Goal: Information Seeking & Learning: Learn about a topic

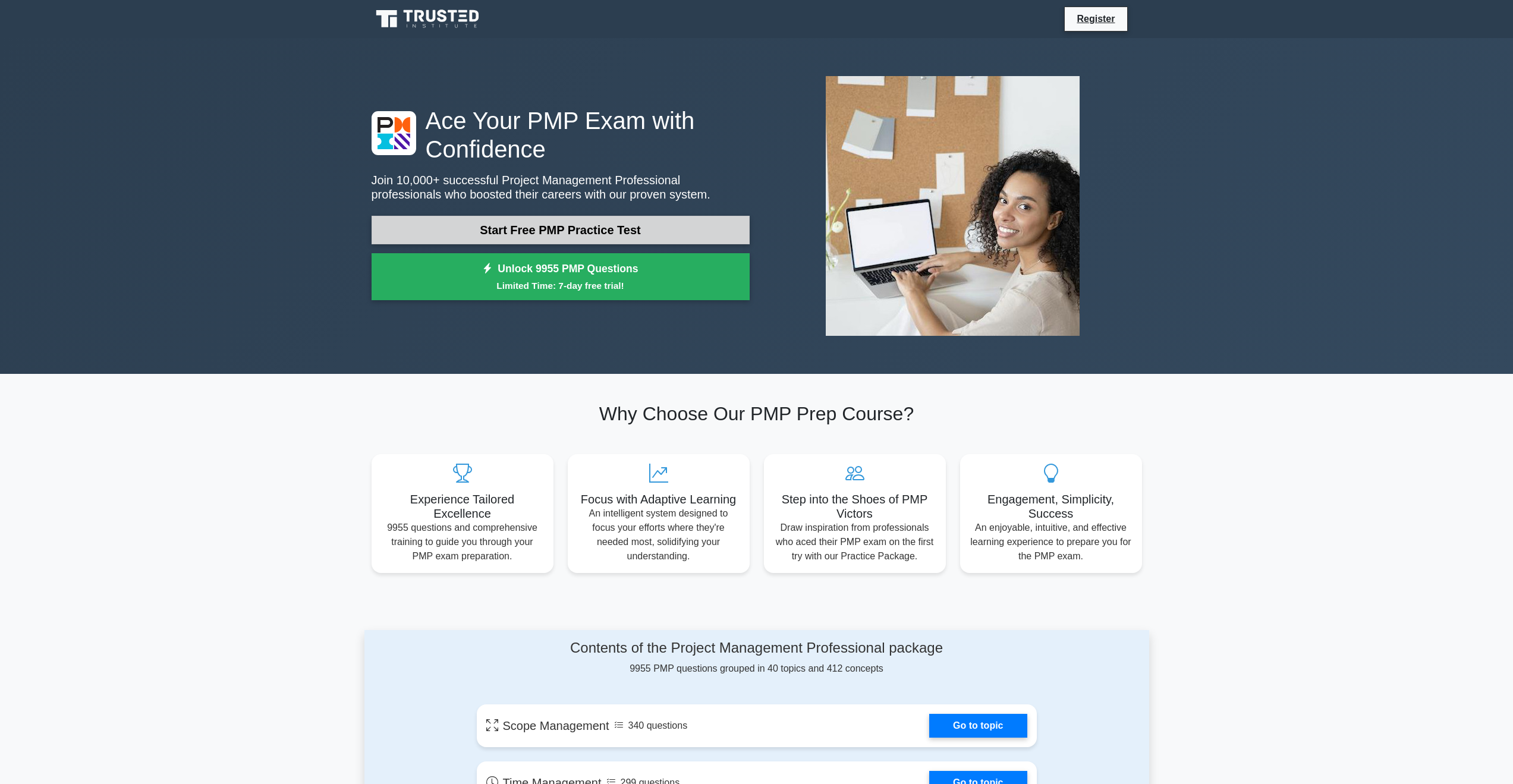
click at [598, 223] on link "Start Free PMP Practice Test" at bounding box center [560, 230] width 378 height 29
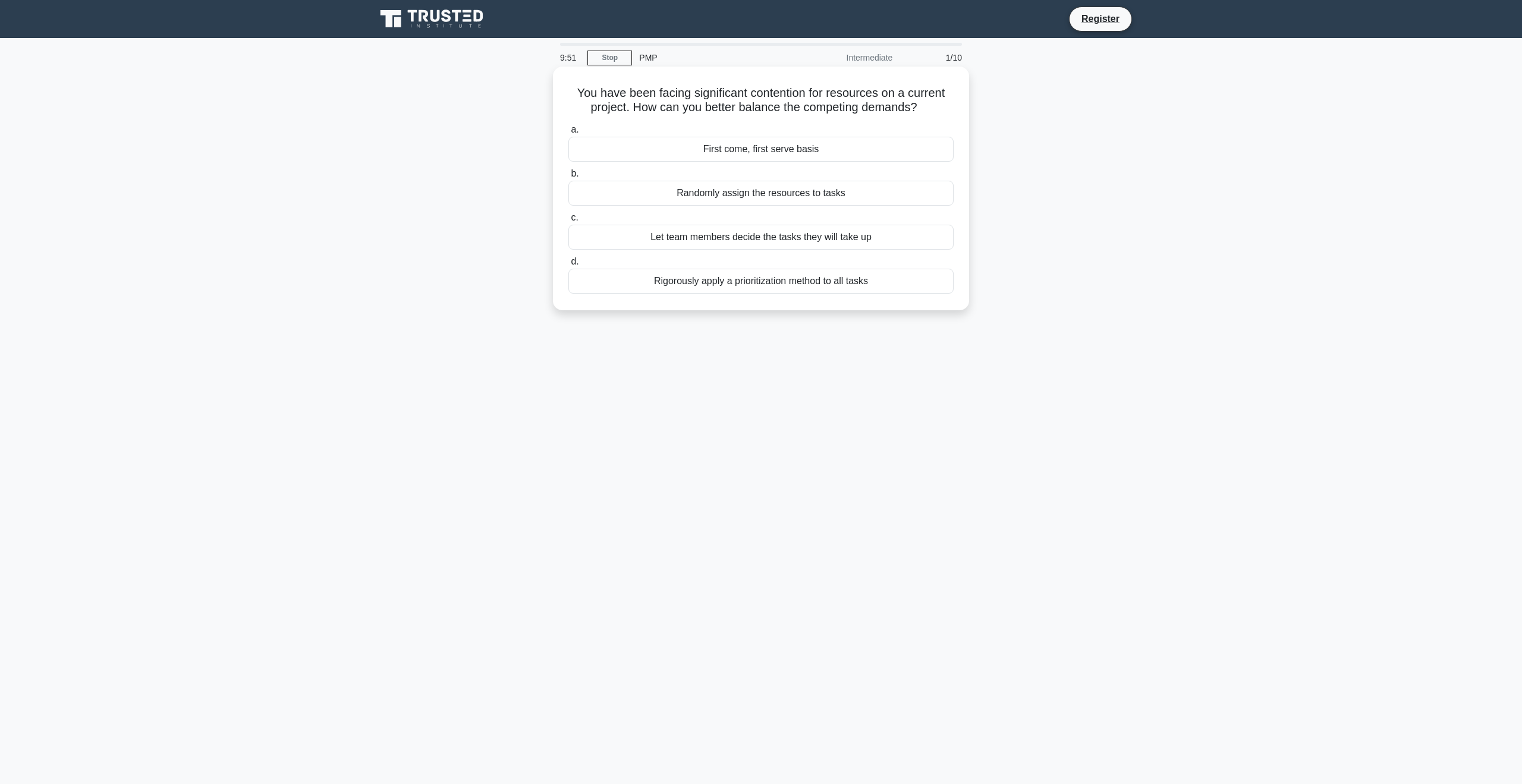
click at [783, 281] on div "Rigorously apply a prioritization method to all tasks" at bounding box center [761, 281] width 385 height 25
click at [568, 266] on input "d. Rigorously apply a prioritization method to all tasks" at bounding box center [568, 261] width 0 height 8
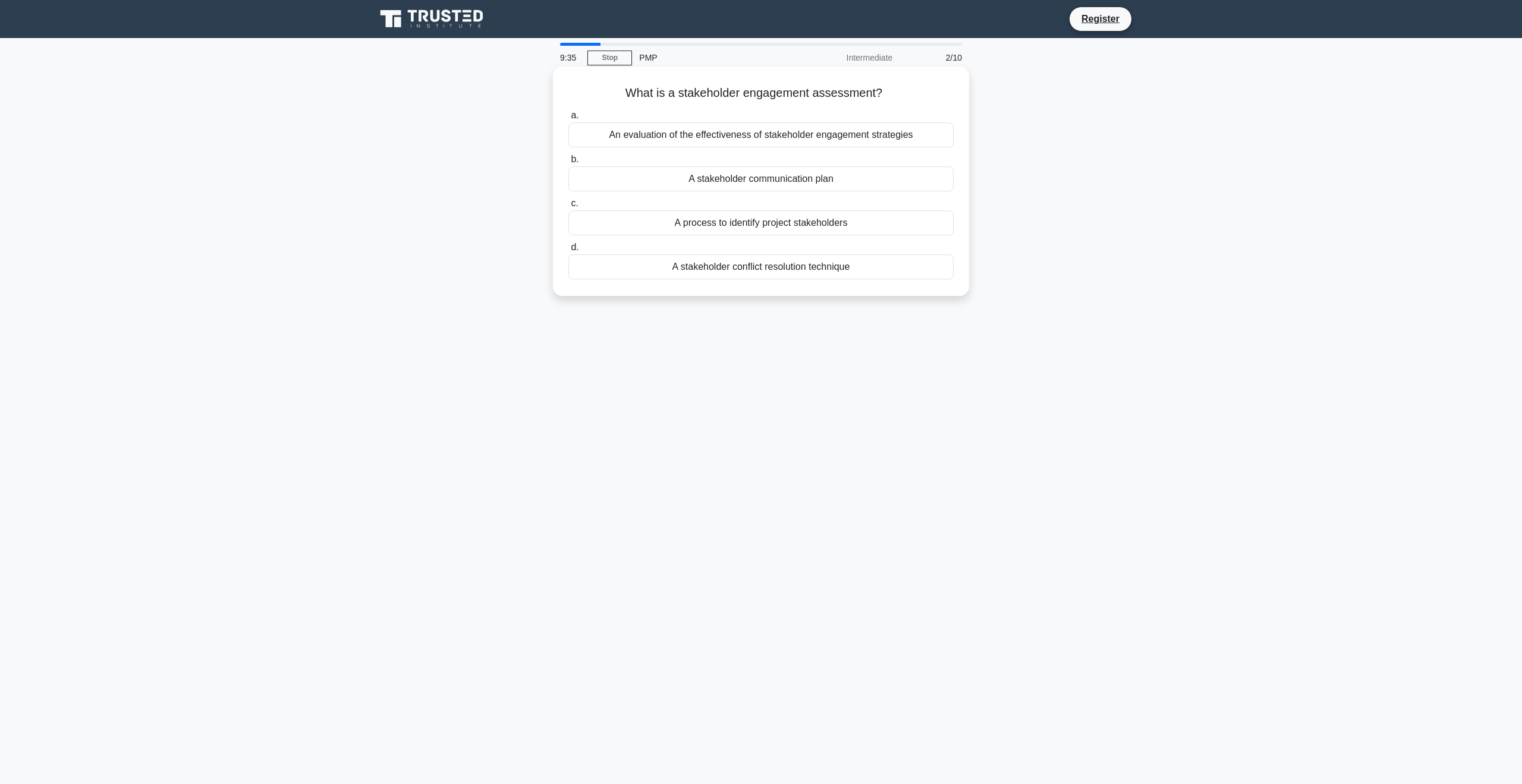
click at [792, 136] on div "An evaluation of the effectiveness of stakeholder engagement strategies" at bounding box center [761, 135] width 385 height 25
click at [568, 119] on input "a. An evaluation of the effectiveness of stakeholder engagement strategies" at bounding box center [568, 116] width 0 height 8
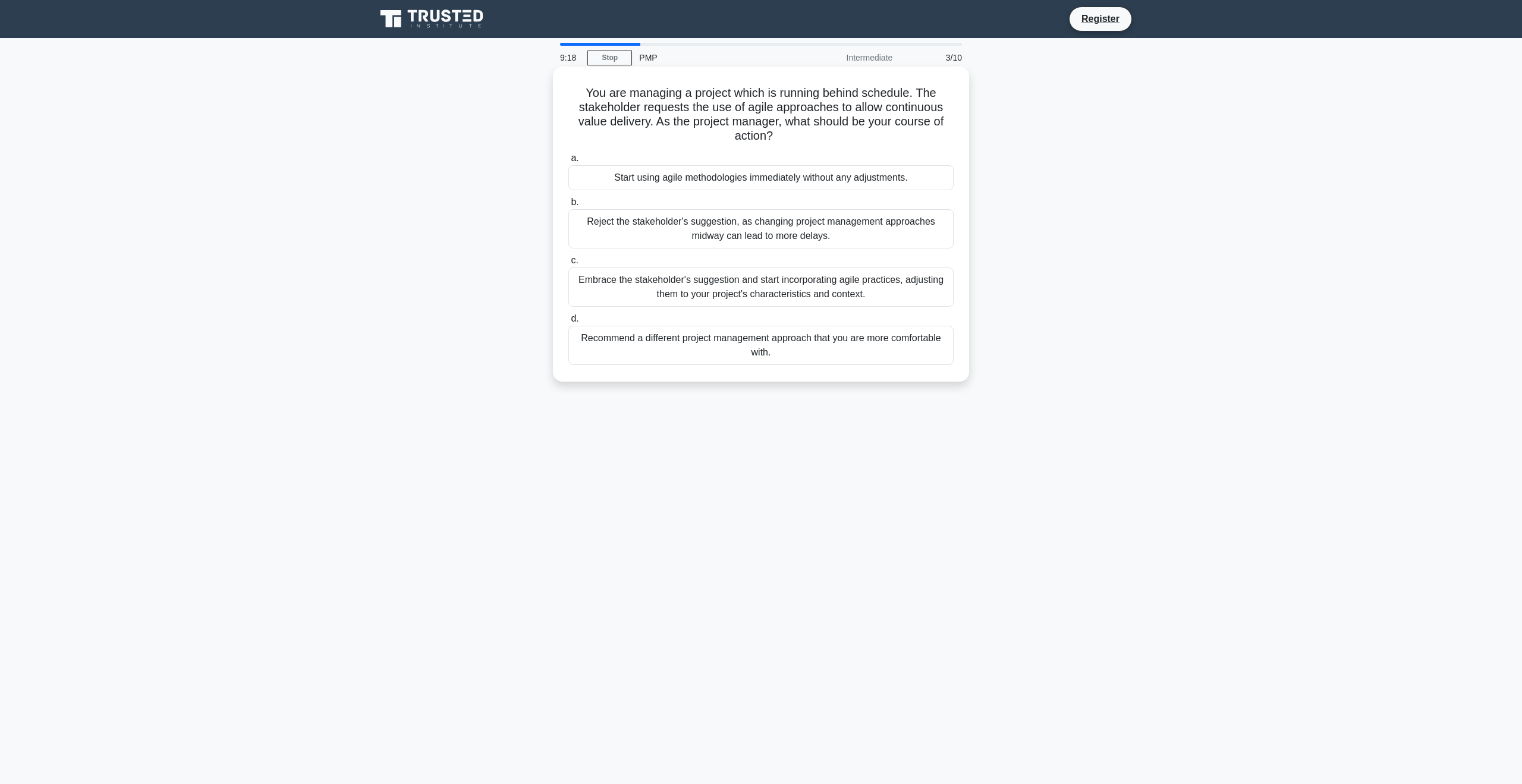
click at [809, 291] on div "Embrace the stakeholder's suggestion and start incorporating agile practices, a…" at bounding box center [761, 286] width 385 height 39
click at [568, 264] on input "c. Embrace the stakeholder's suggestion and start incorporating agile practices…" at bounding box center [568, 261] width 0 height 8
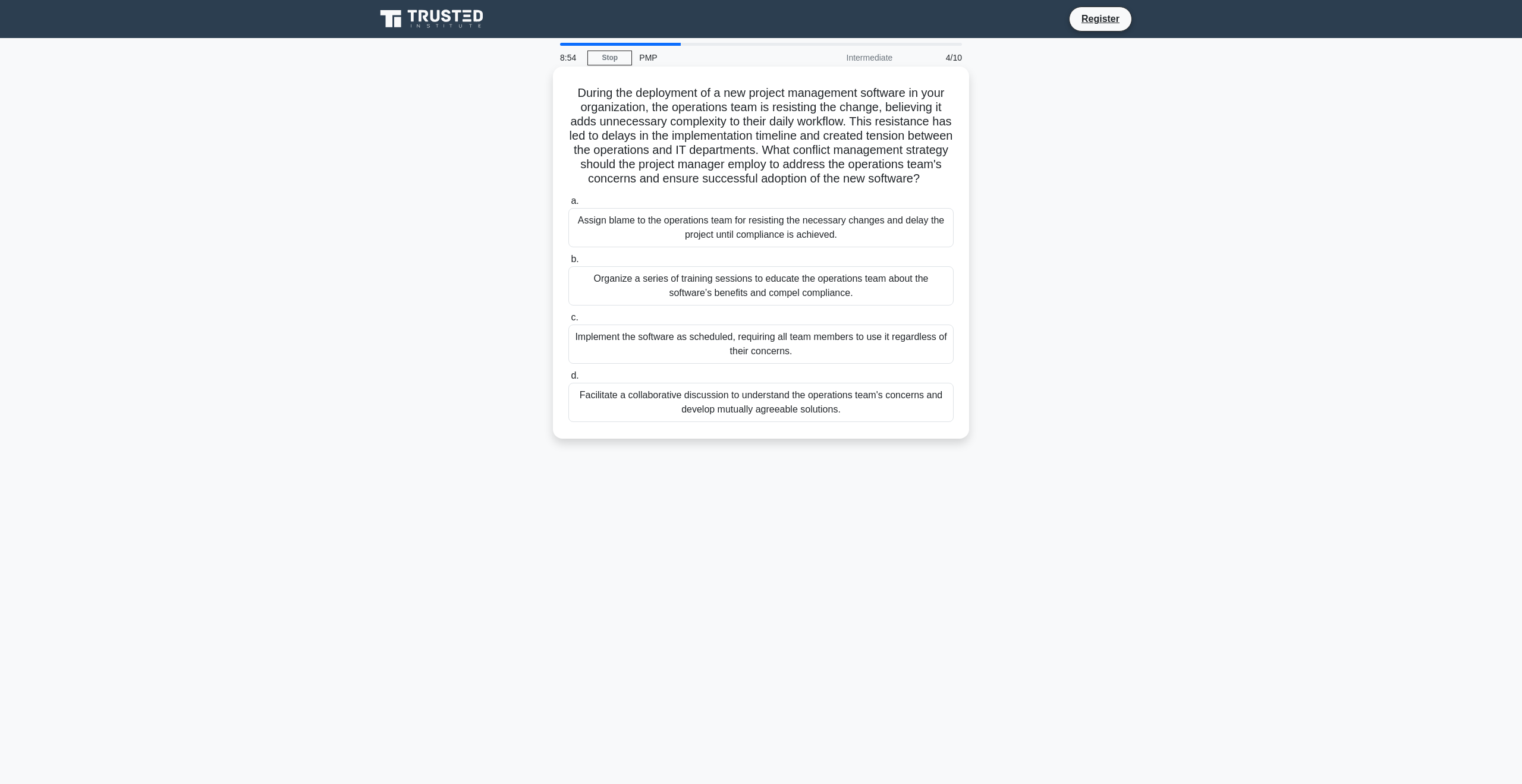
click at [773, 412] on div "Facilitate a collaborative discussion to understand the operations team's conce…" at bounding box center [761, 402] width 385 height 39
click at [568, 380] on input "d. Facilitate a collaborative discussion to understand the operations team's co…" at bounding box center [568, 375] width 0 height 8
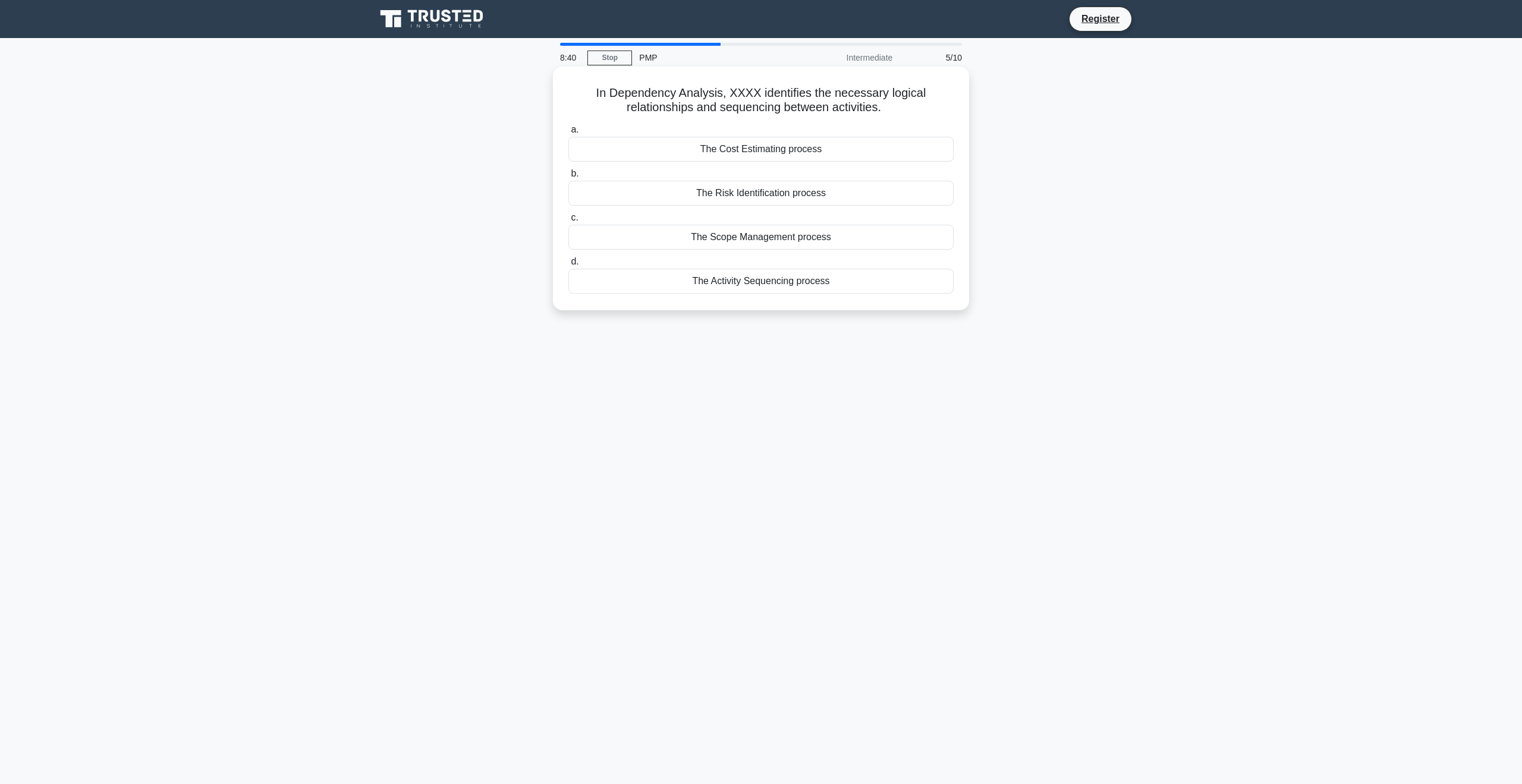
click at [784, 284] on div "The Activity Sequencing process" at bounding box center [761, 281] width 385 height 25
click at [568, 266] on input "d. The Activity Sequencing process" at bounding box center [568, 261] width 0 height 8
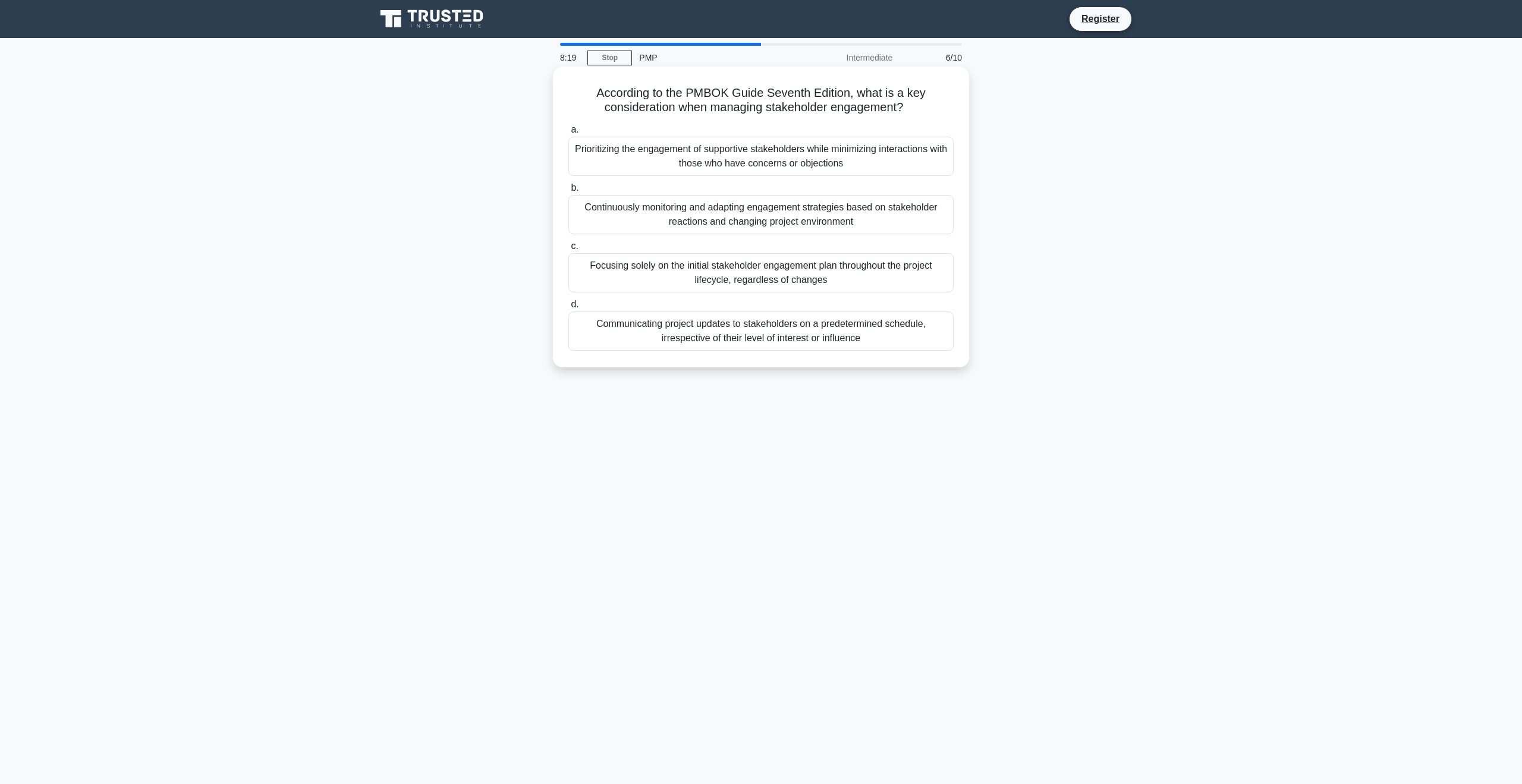
click at [718, 220] on div "Continuously monitoring and adapting engagement strategies based on stakeholder…" at bounding box center [761, 214] width 385 height 39
click at [568, 192] on input "b. Continuously monitoring and adapting engagement strategies based on stakehol…" at bounding box center [568, 188] width 0 height 8
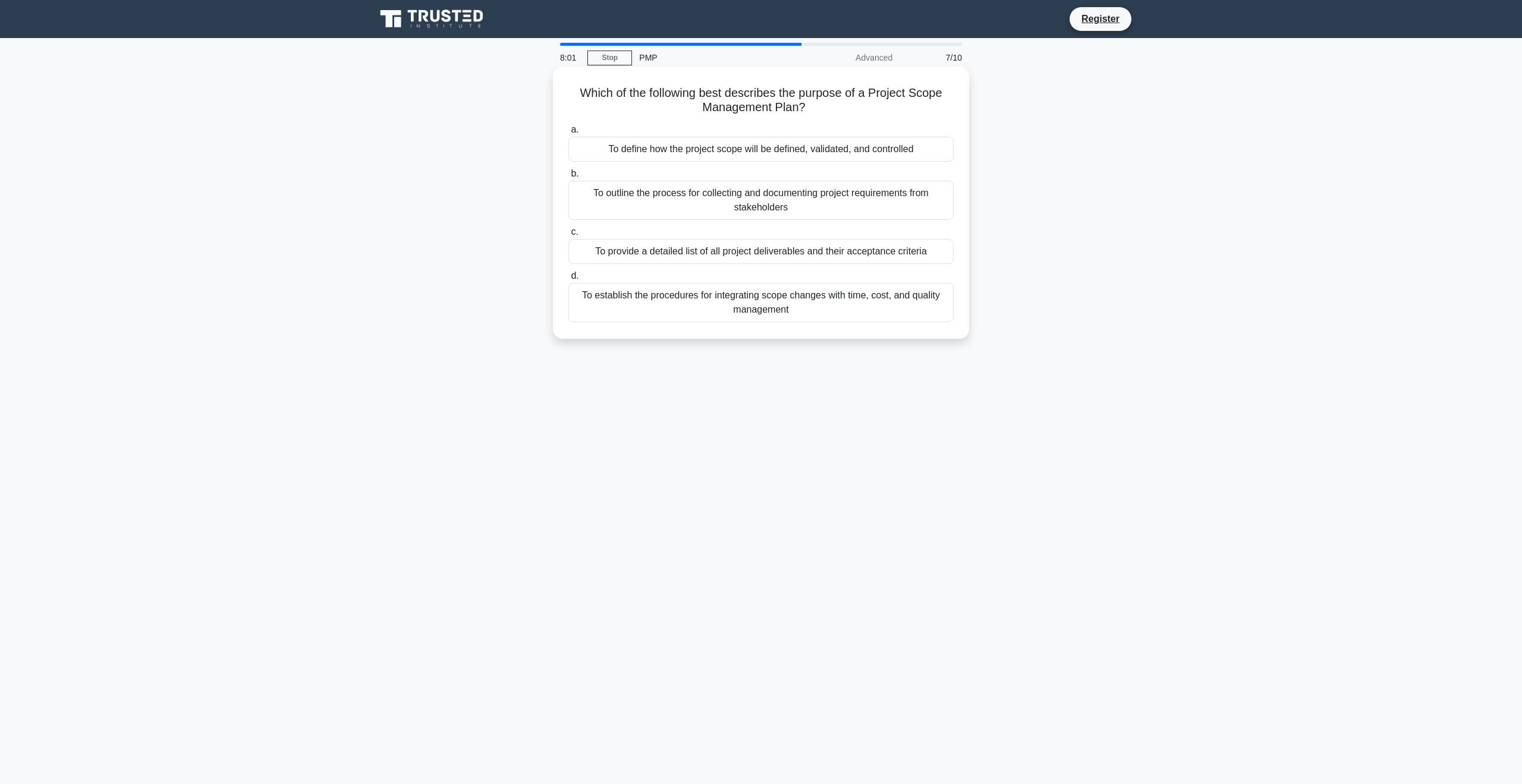
click at [738, 146] on div "To define how the project scope will be defined, validated, and controlled" at bounding box center [761, 149] width 385 height 25
click at [568, 134] on input "a. To define how the project scope will be defined, validated, and controlled" at bounding box center [568, 129] width 0 height 8
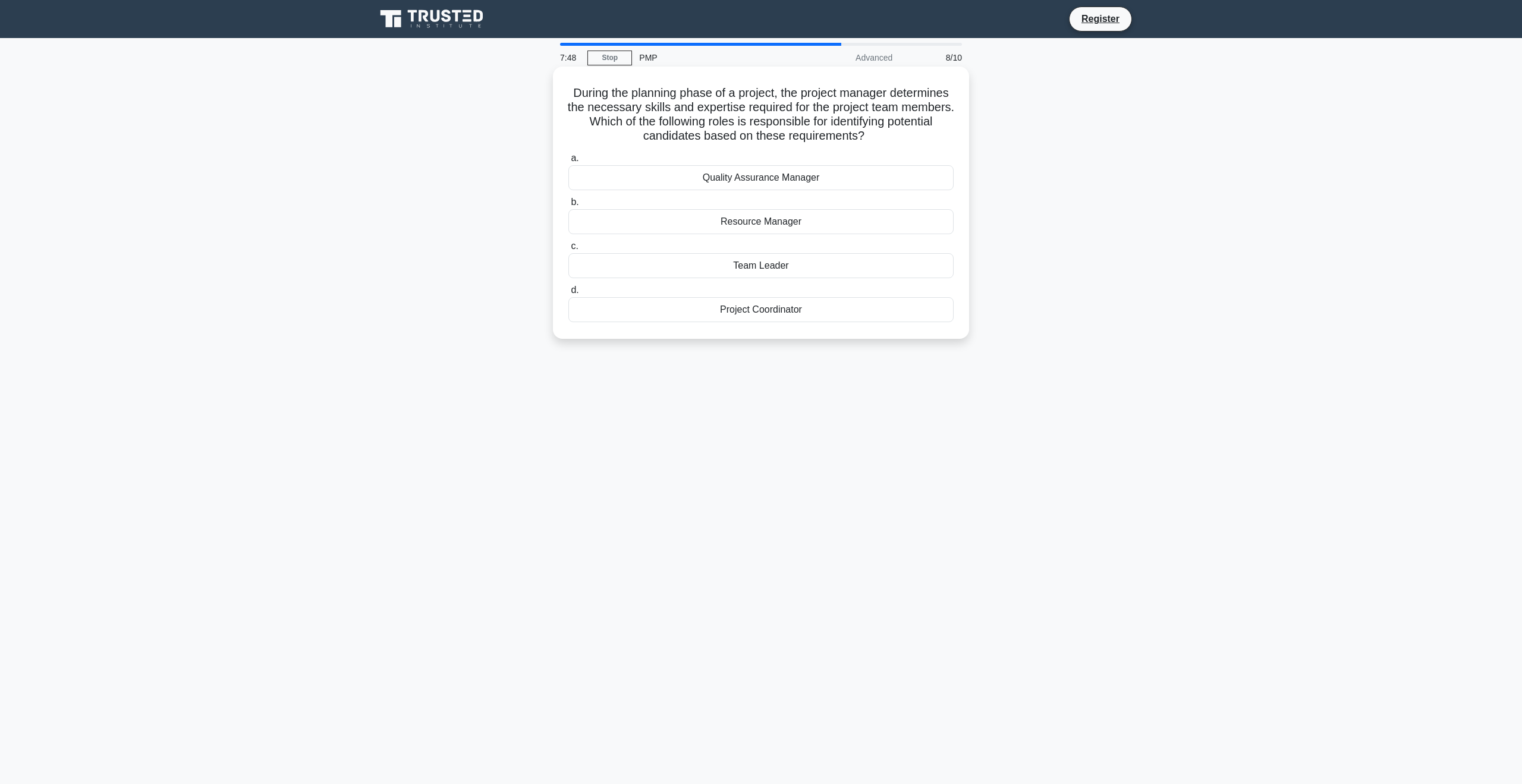
click at [759, 218] on div "Resource Manager" at bounding box center [761, 221] width 385 height 25
click at [568, 206] on input "b. Resource Manager" at bounding box center [568, 202] width 0 height 8
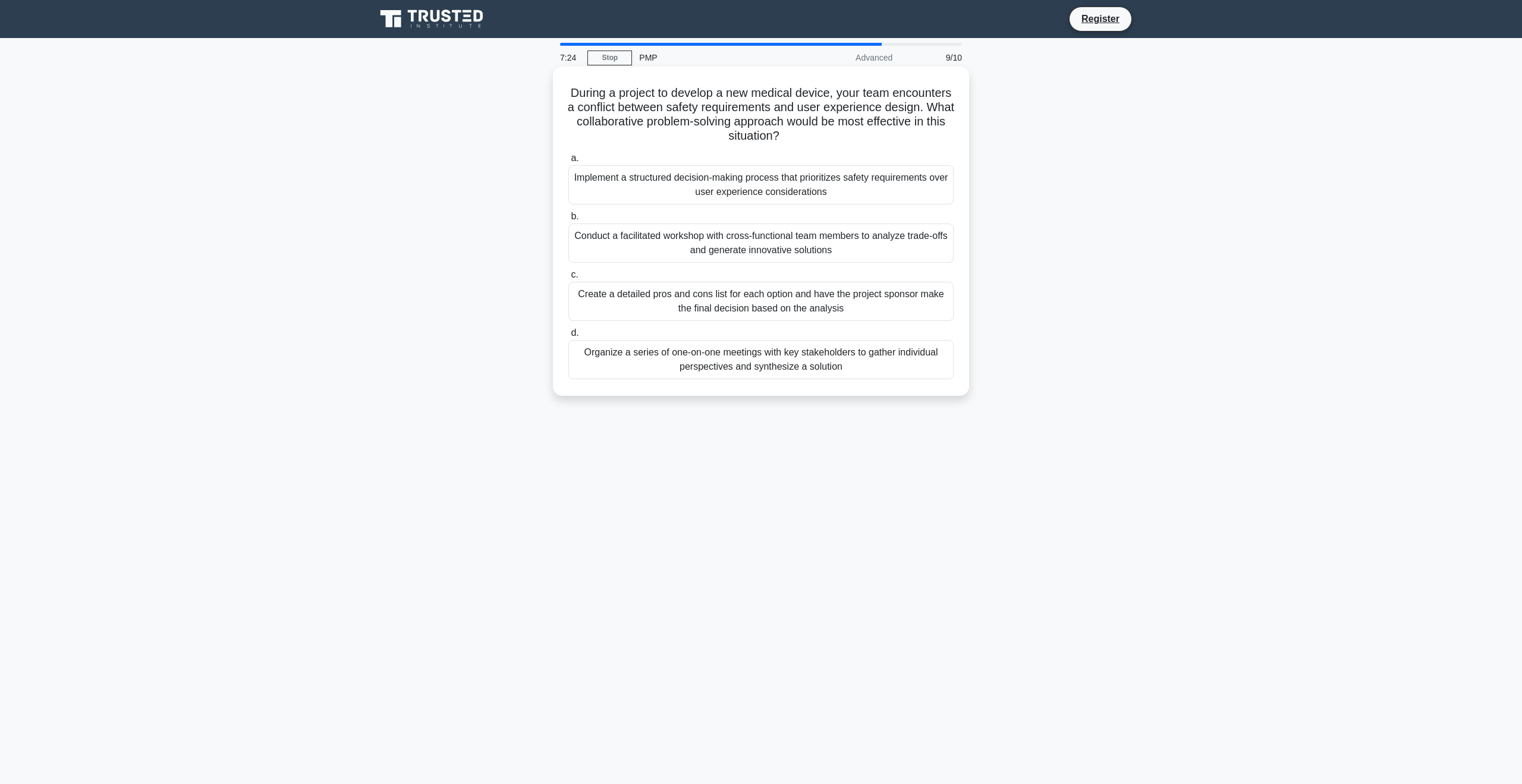
click at [799, 236] on div "Conduct a facilitated workshop with cross-functional team members to analyze tr…" at bounding box center [761, 243] width 385 height 39
click at [568, 220] on input "b. Conduct a facilitated workshop with cross-functional team members to analyze…" at bounding box center [568, 216] width 0 height 8
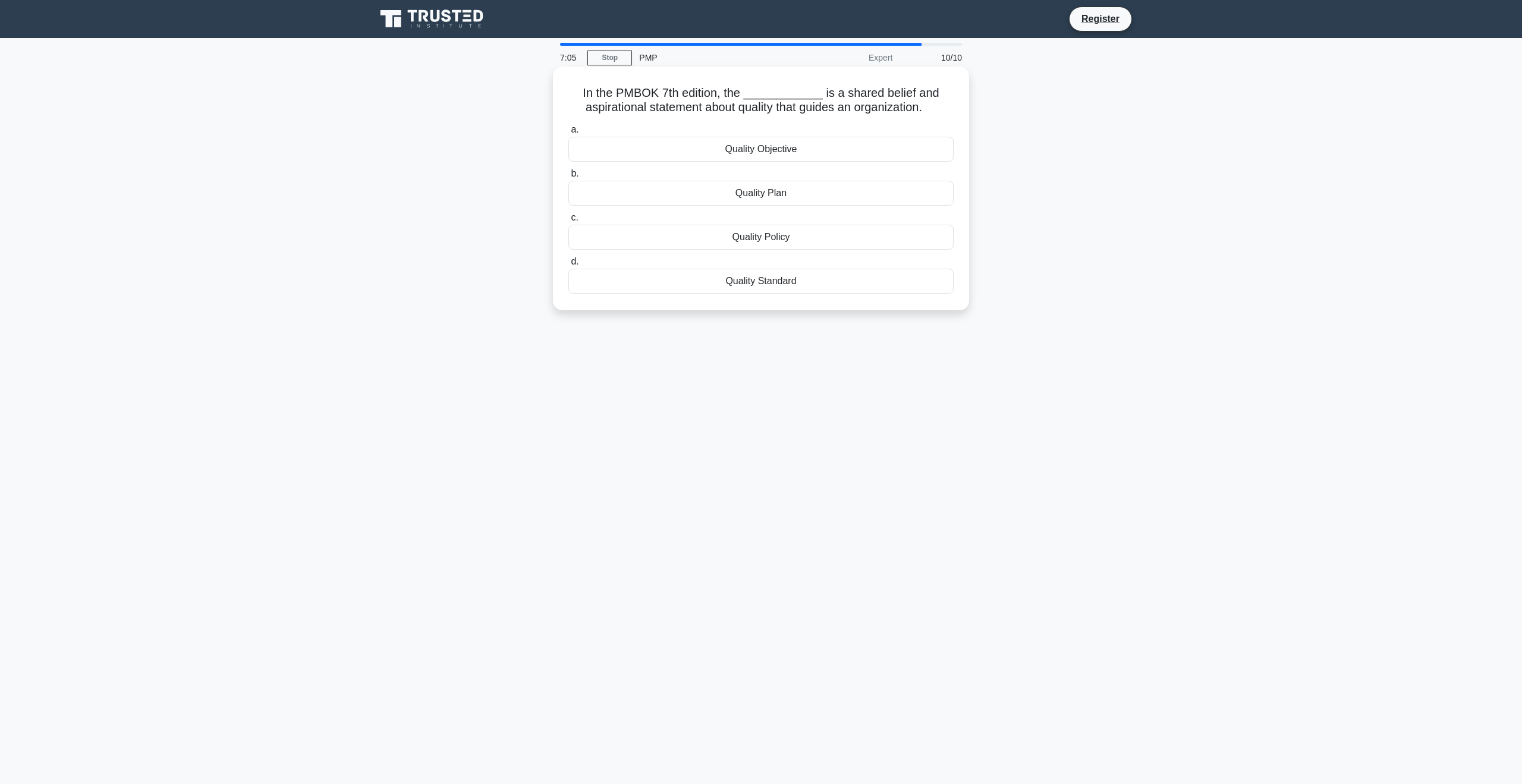
click at [767, 284] on div "Quality Standard" at bounding box center [761, 281] width 385 height 25
click at [568, 266] on input "d. Quality Standard" at bounding box center [568, 261] width 0 height 8
